Goal: Task Accomplishment & Management: Manage account settings

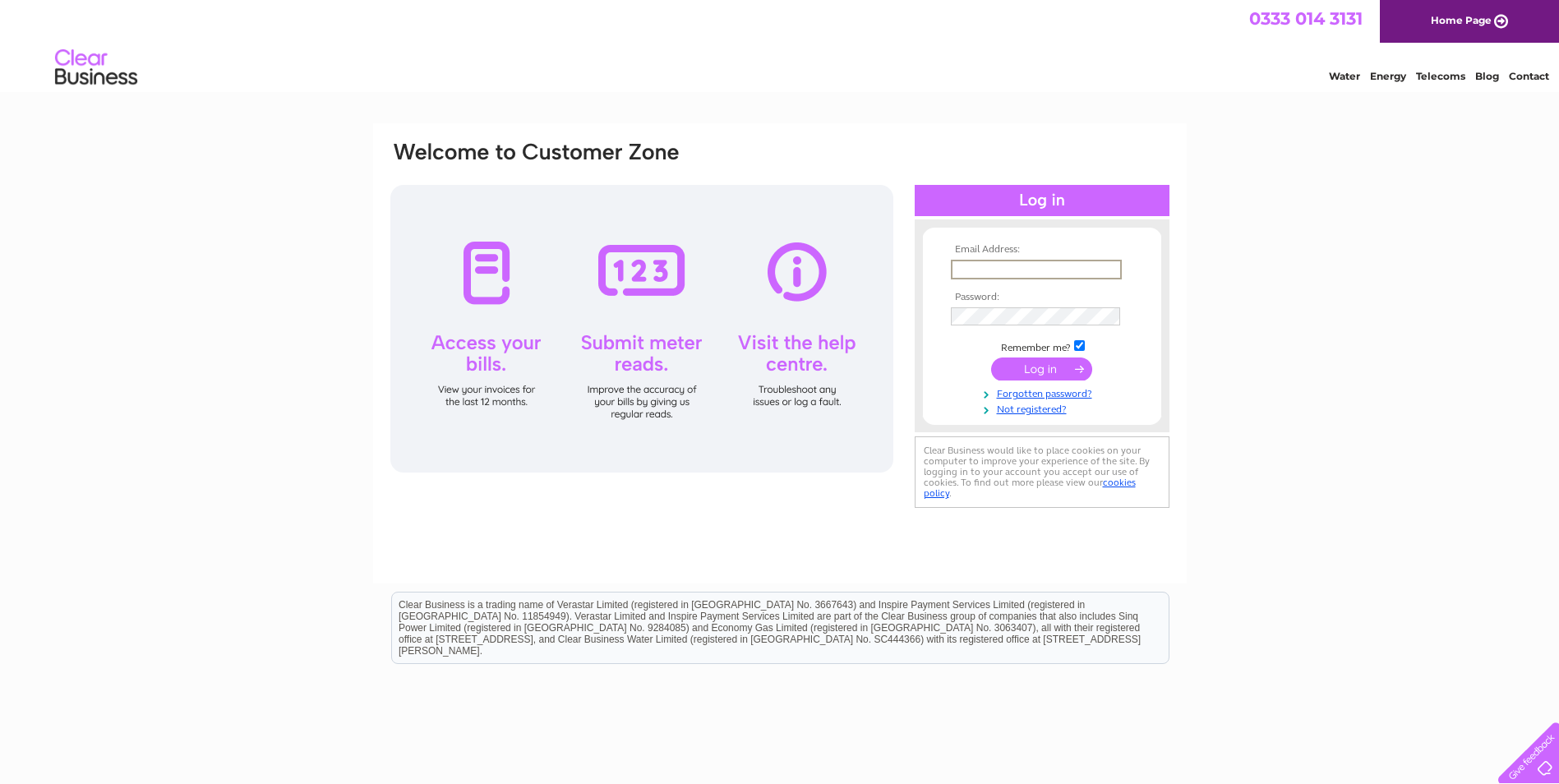
click at [1074, 269] on input "text" at bounding box center [1036, 269] width 171 height 20
type input "okengineering@hotmail.co.uk"
click at [992, 357] on input "submit" at bounding box center [1042, 369] width 101 height 23
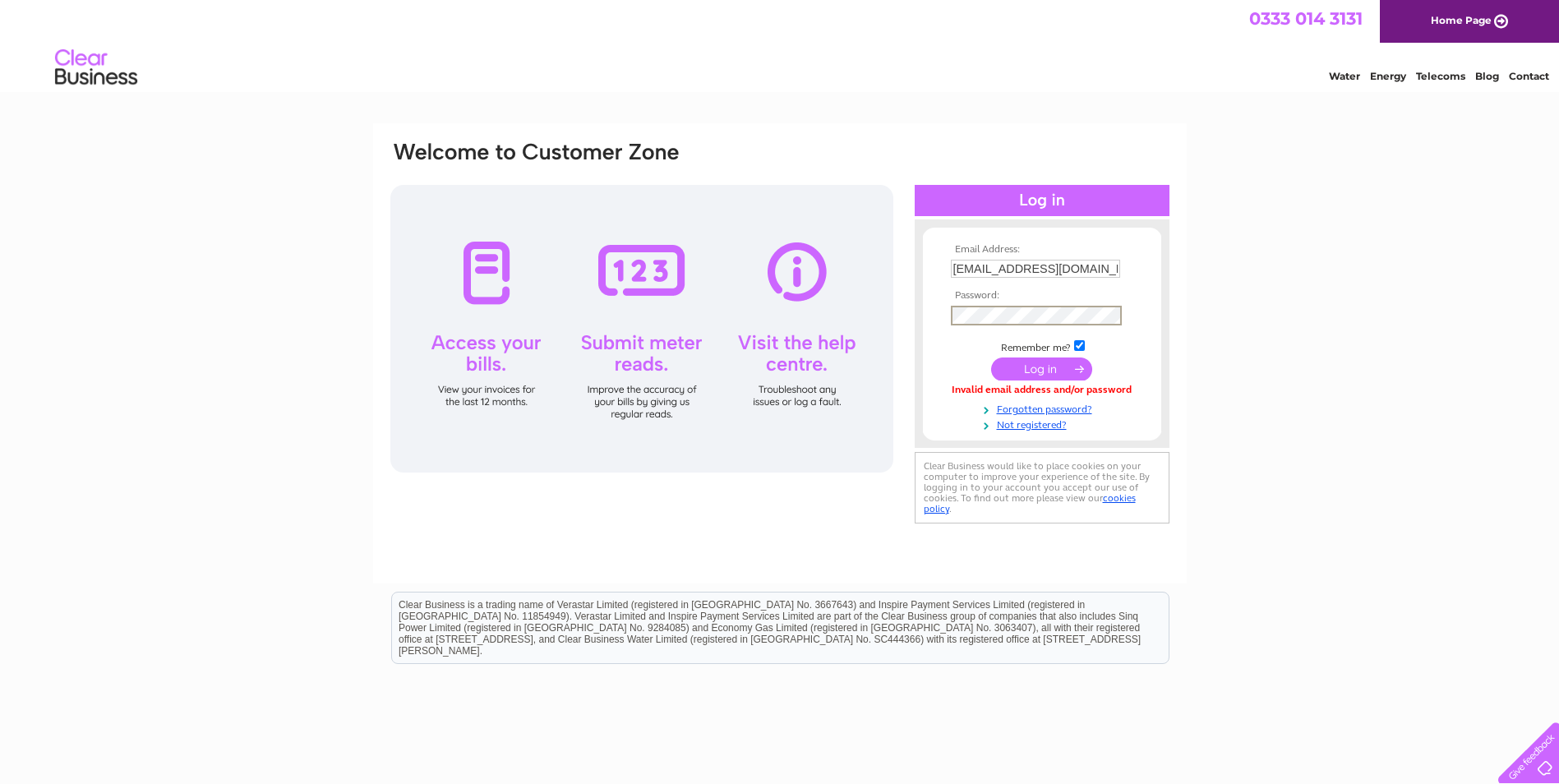
click at [992, 357] on input "submit" at bounding box center [1042, 369] width 101 height 23
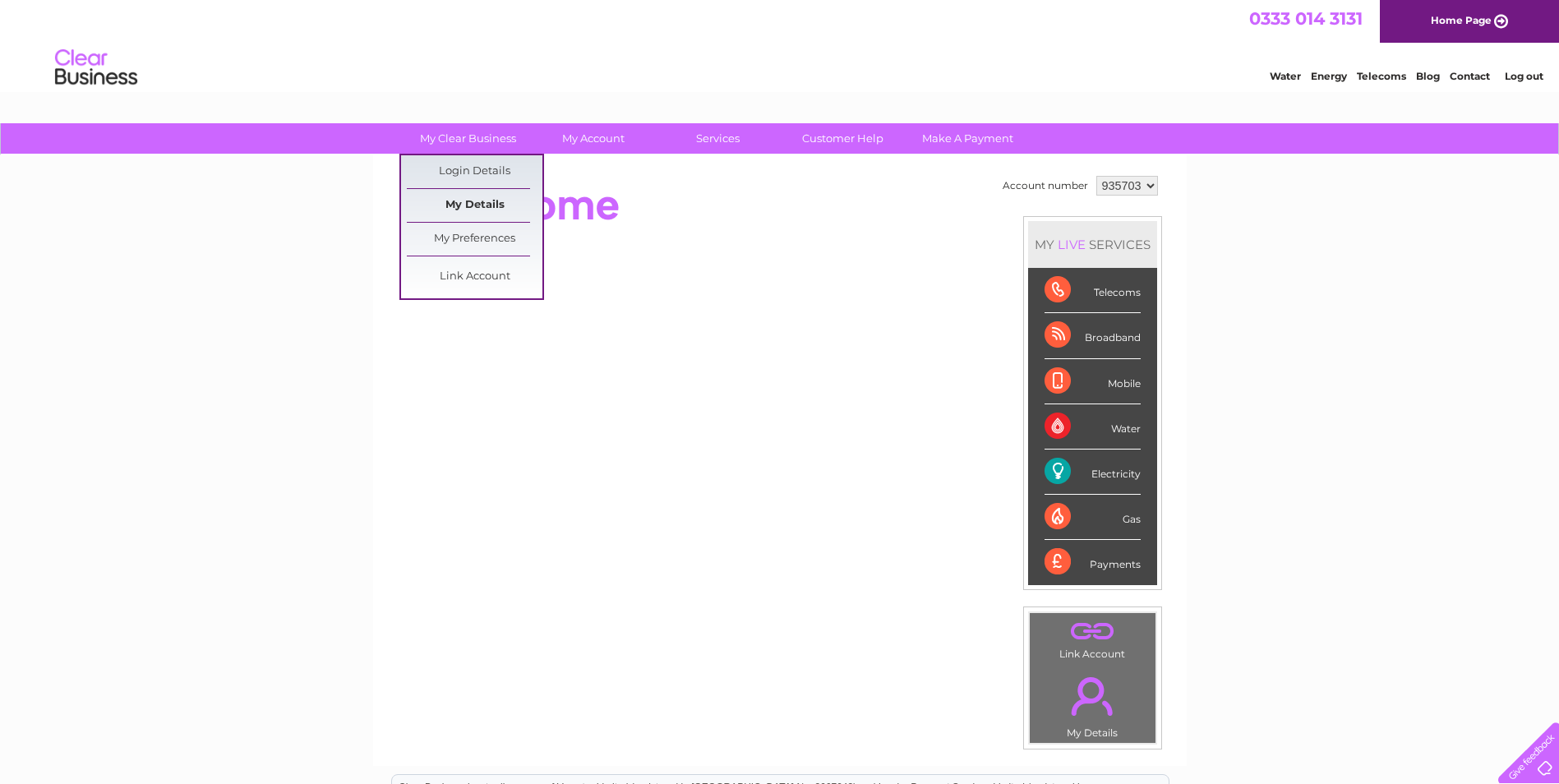
click at [472, 203] on link "My Details" at bounding box center [475, 205] width 136 height 33
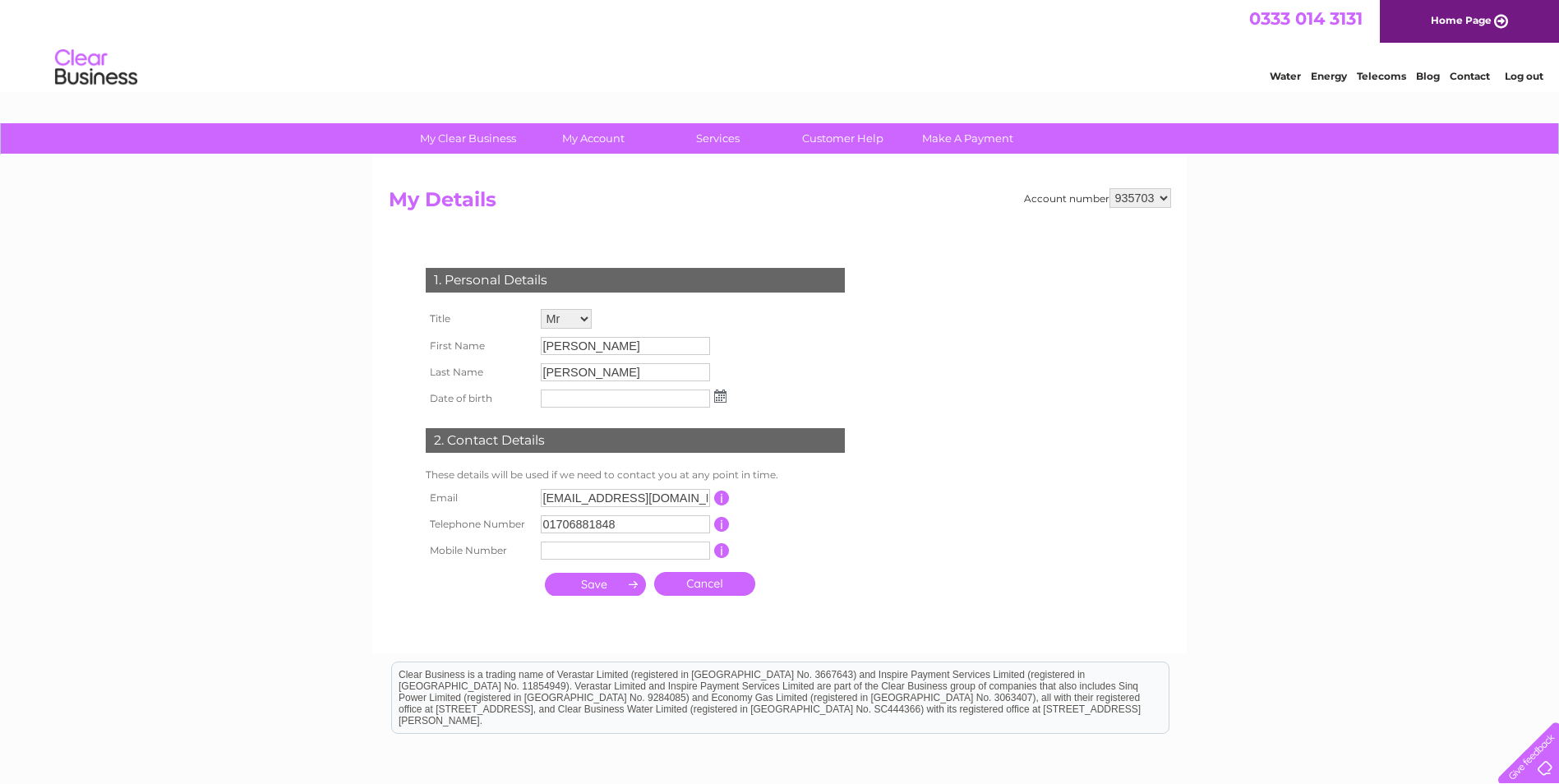
click at [1134, 194] on select "935703" at bounding box center [1140, 198] width 61 height 20
click at [1110, 188] on select "935703" at bounding box center [1140, 198] width 61 height 20
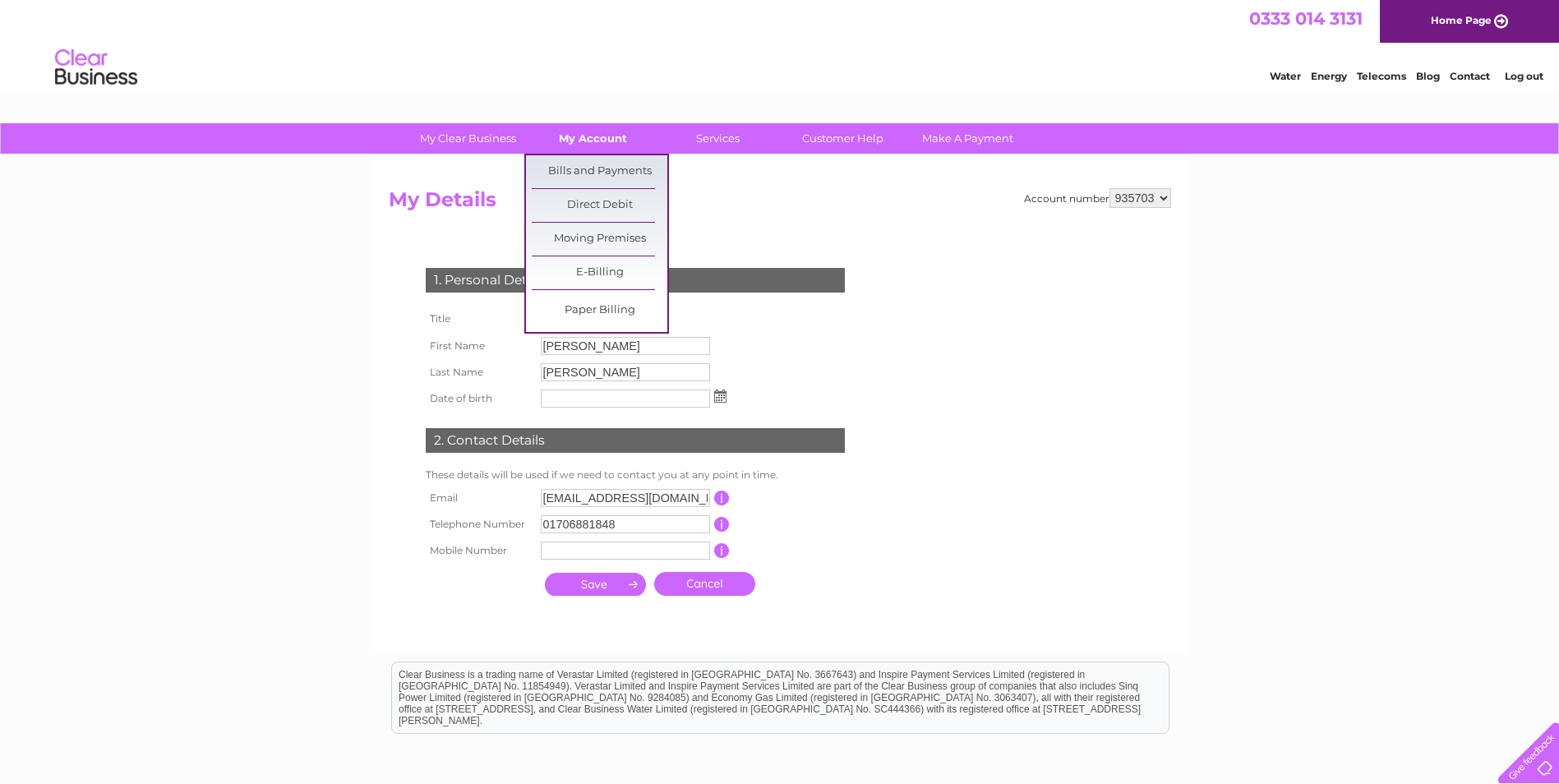
click at [613, 136] on link "My Account" at bounding box center [593, 139] width 136 height 30
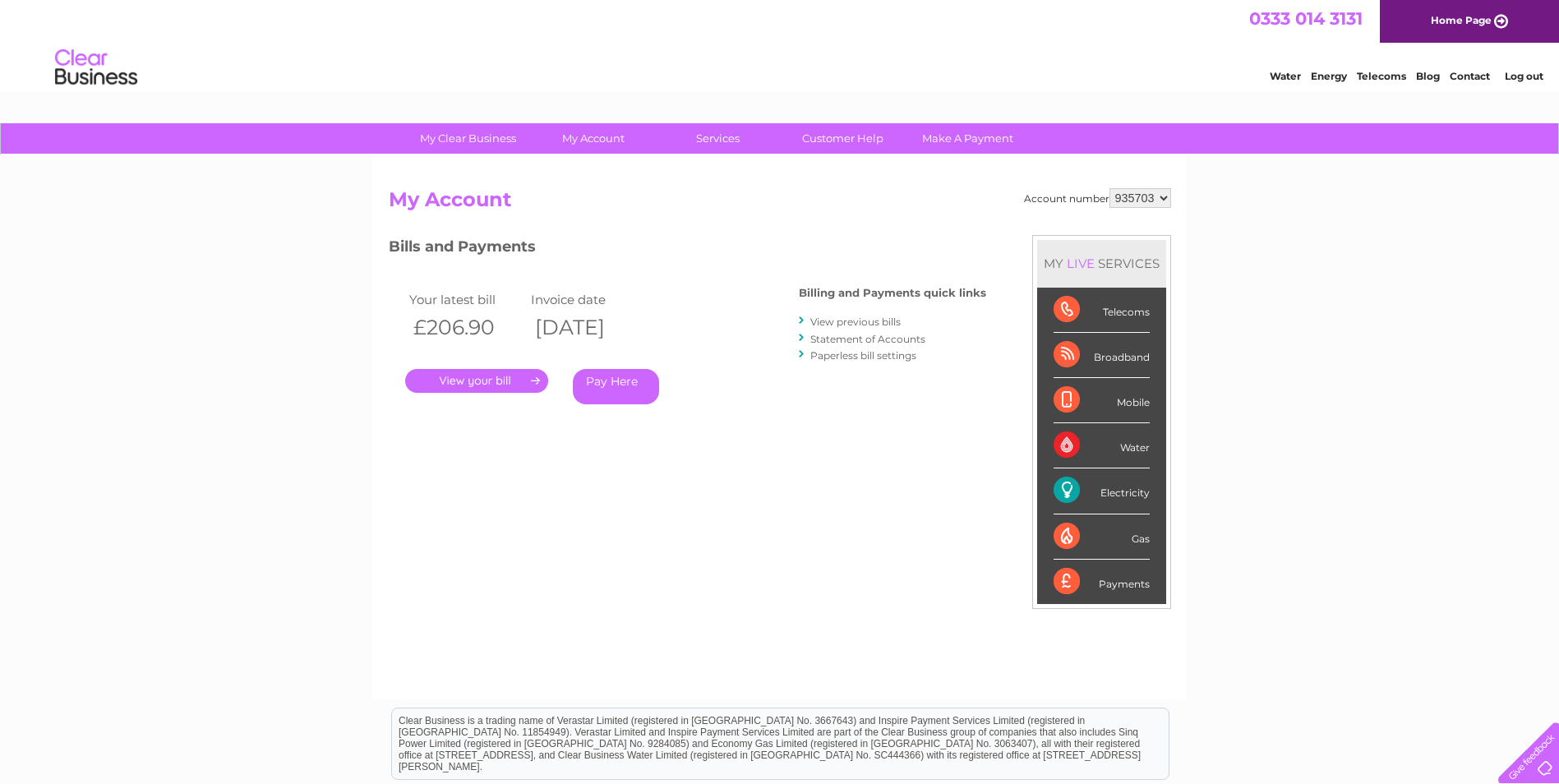
click at [460, 386] on link "." at bounding box center [477, 380] width 143 height 24
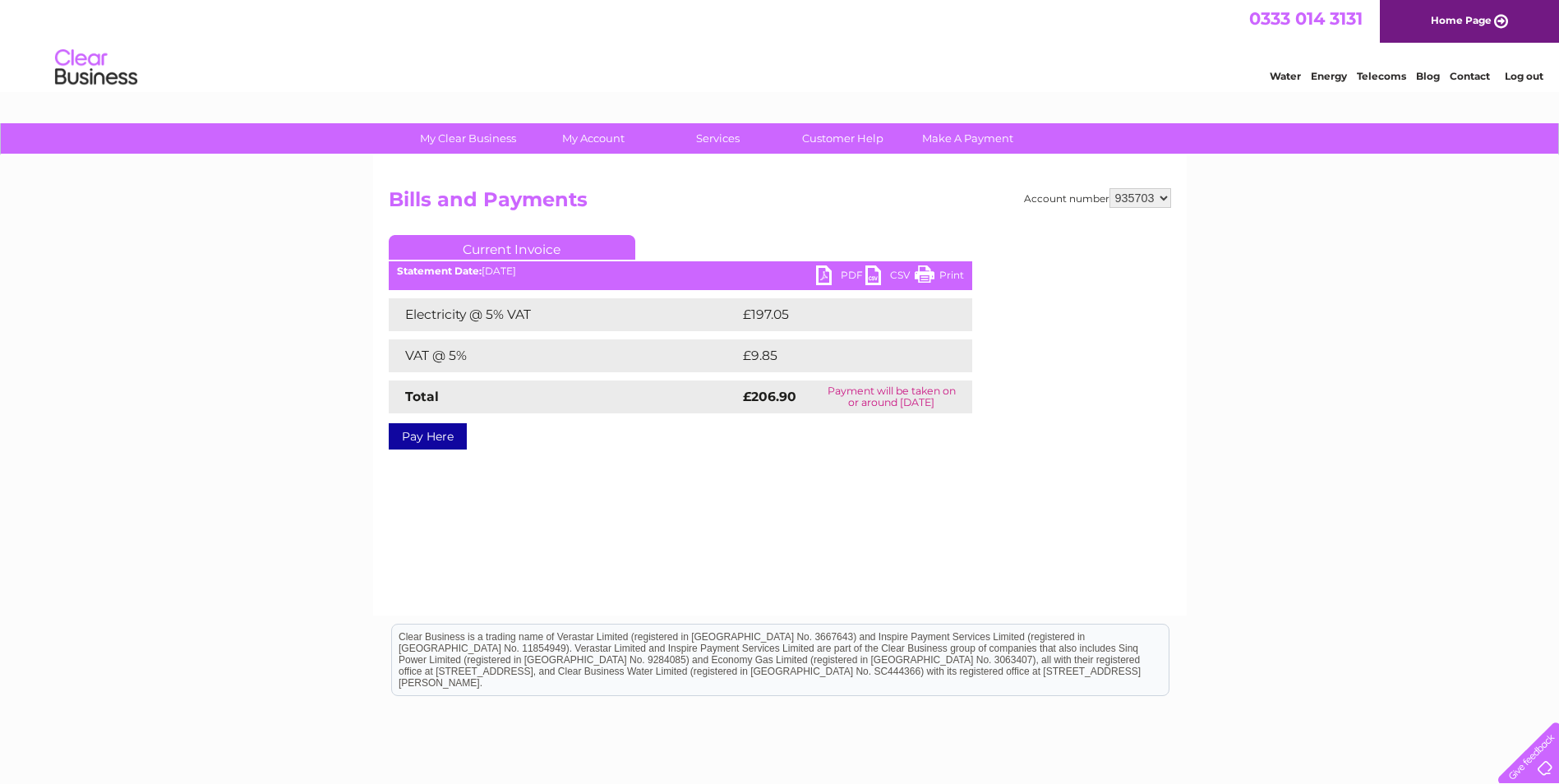
click at [833, 269] on link "PDF" at bounding box center [840, 277] width 49 height 24
